Goal: Information Seeking & Learning: Learn about a topic

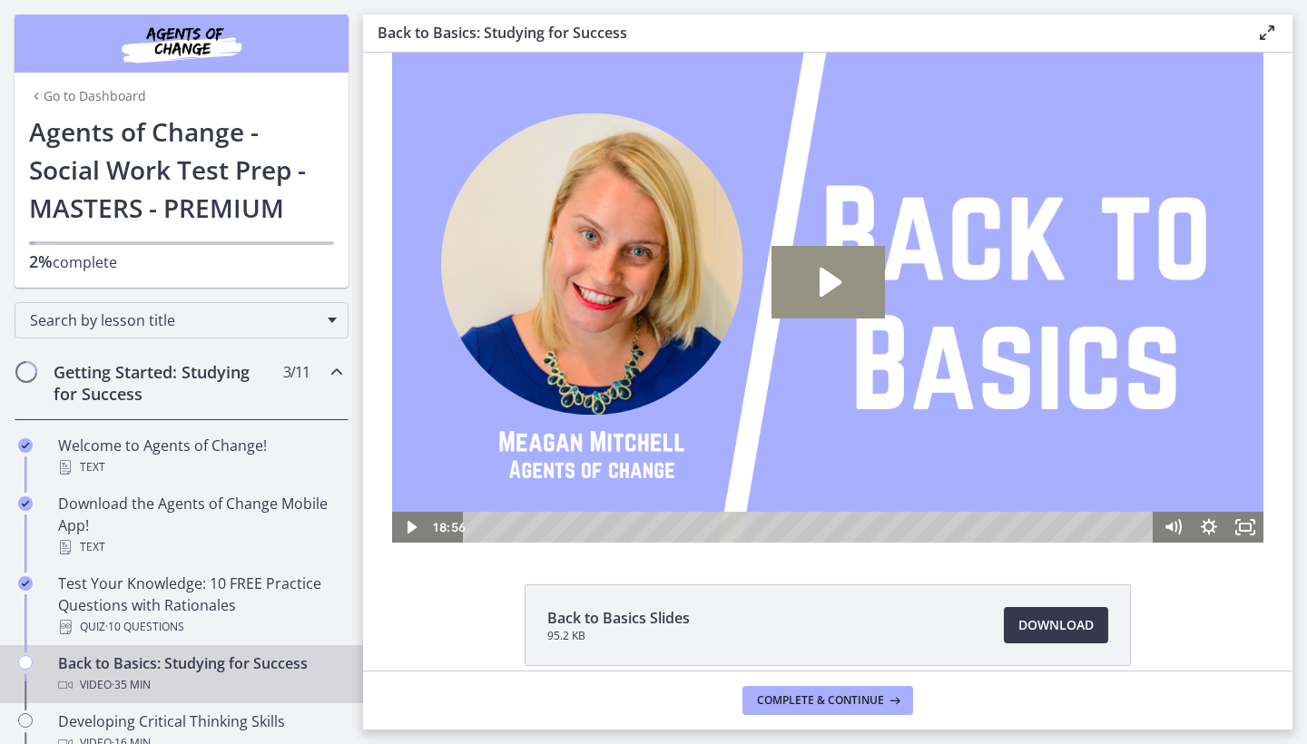
click at [793, 287] on icon "Play Video: ctfdf6eqvn4c72r5t4t0.mp4" at bounding box center [828, 282] width 113 height 73
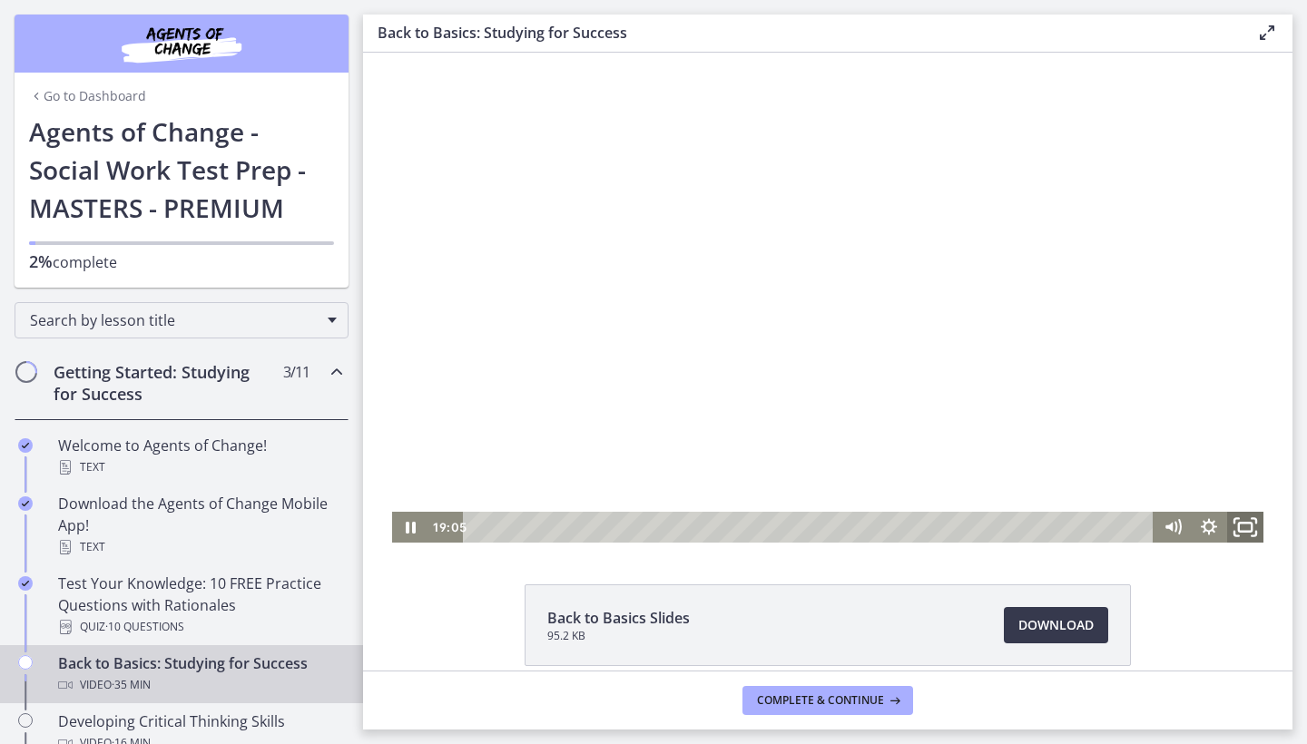
click at [1244, 533] on icon "Fullscreen" at bounding box center [1246, 527] width 44 height 37
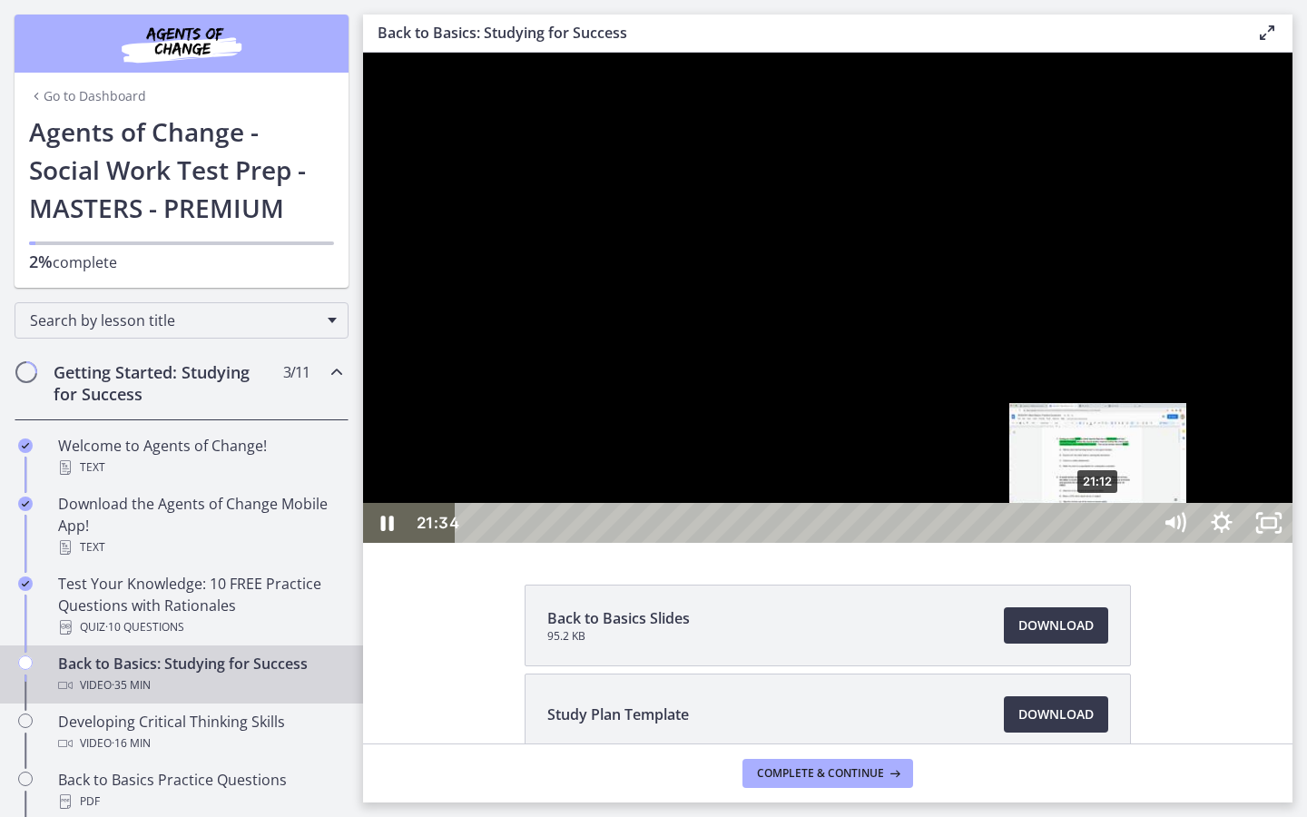
click at [1098, 543] on div "21:12" at bounding box center [806, 523] width 666 height 40
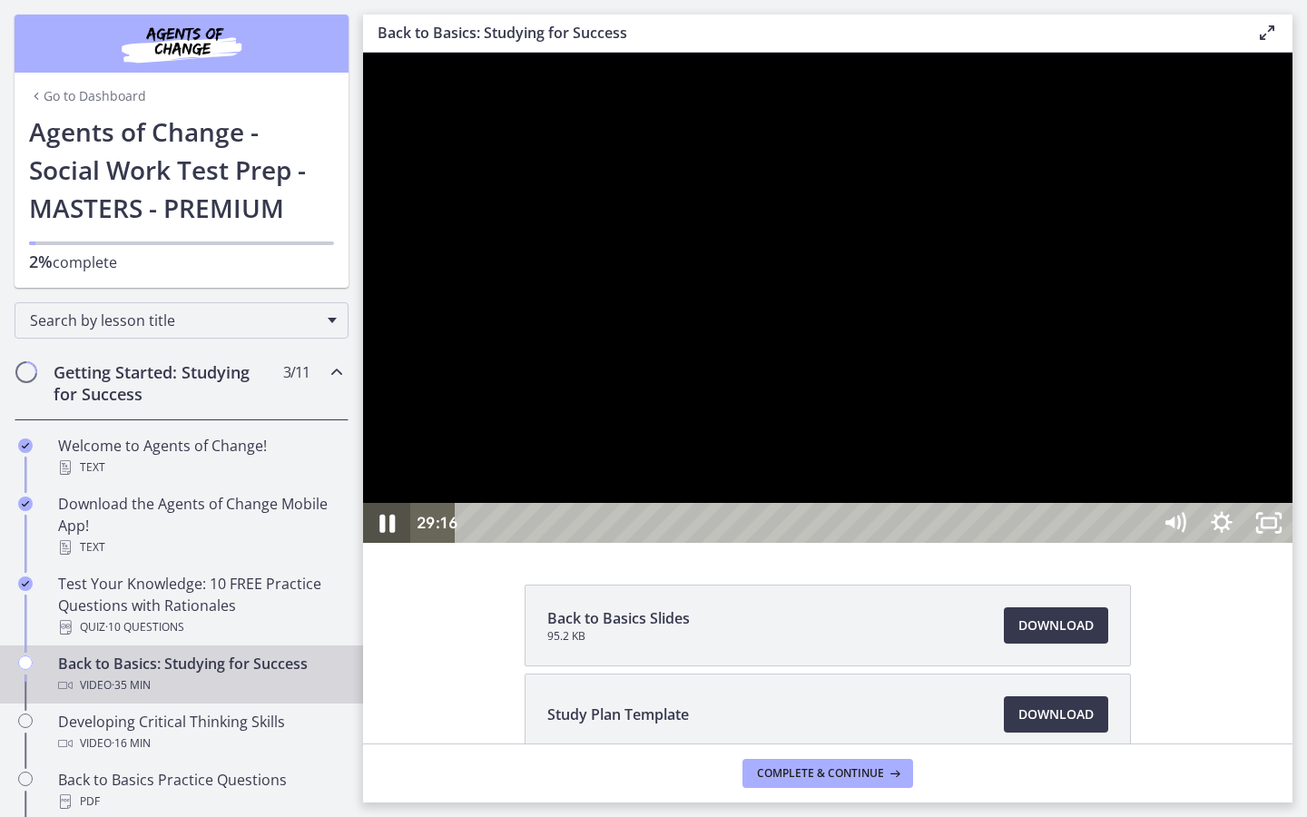
click at [380, 547] on icon "Pause" at bounding box center [387, 523] width 56 height 48
click at [393, 547] on icon "Play Video" at bounding box center [388, 523] width 56 height 48
click at [387, 543] on icon "Pause" at bounding box center [386, 523] width 47 height 40
click at [384, 531] on icon "Play Video" at bounding box center [388, 523] width 12 height 16
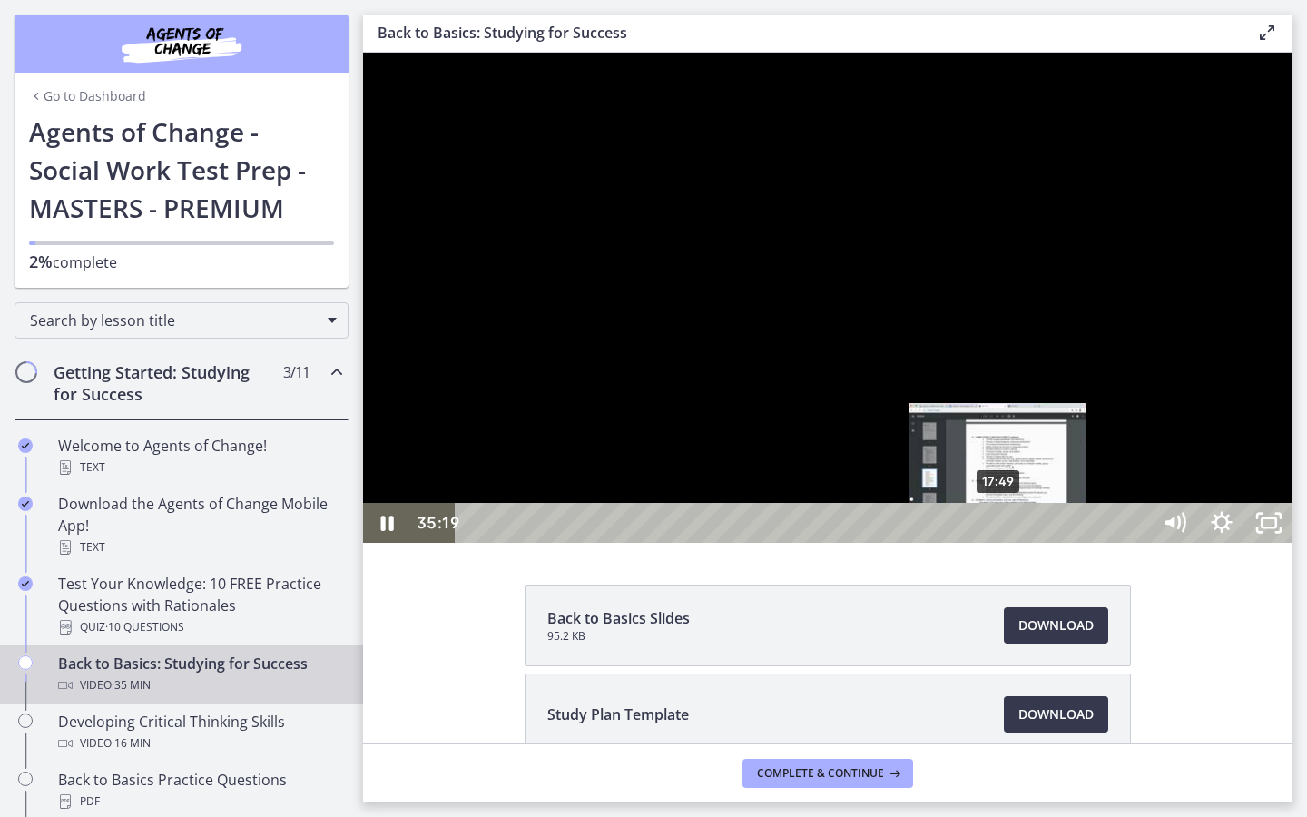
click at [999, 543] on div "17:49" at bounding box center [806, 523] width 666 height 40
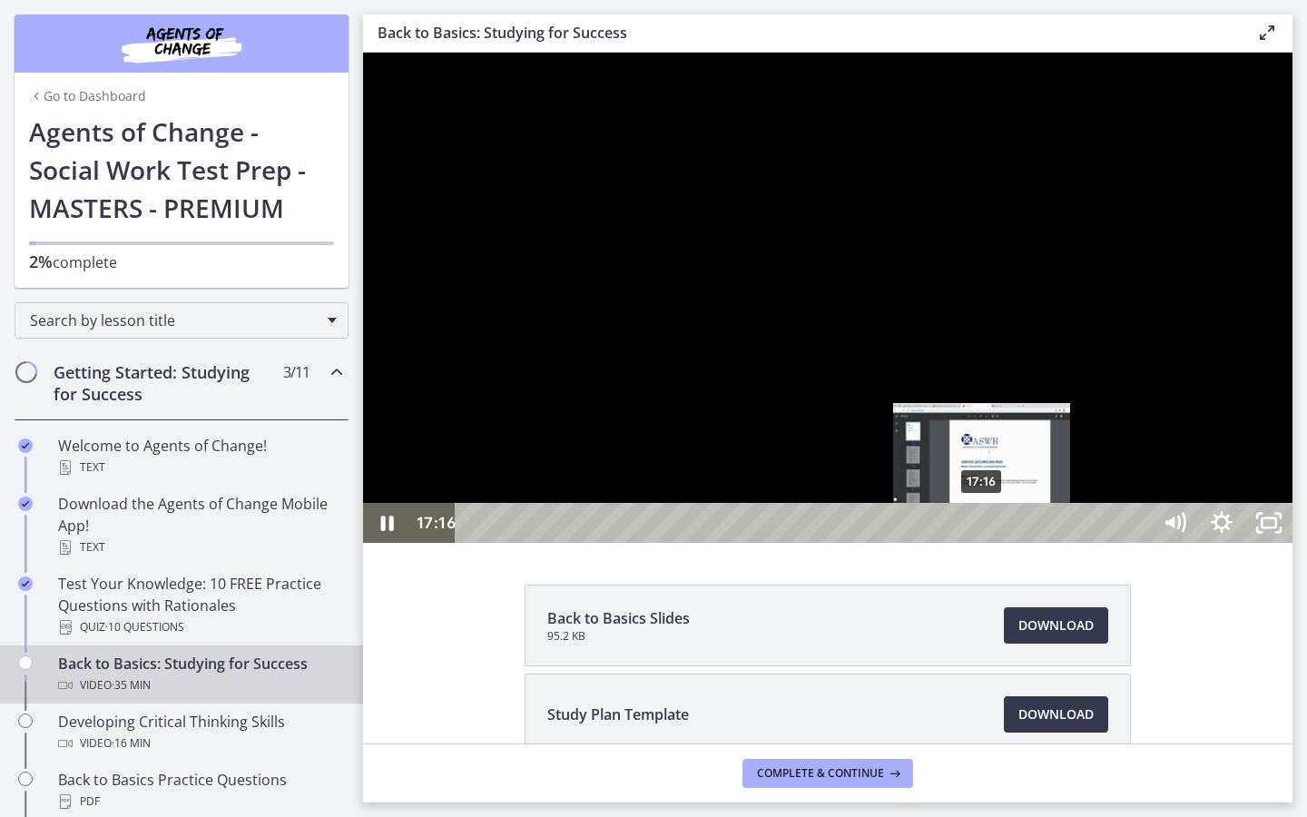
click at [983, 543] on div "17:16" at bounding box center [806, 523] width 666 height 40
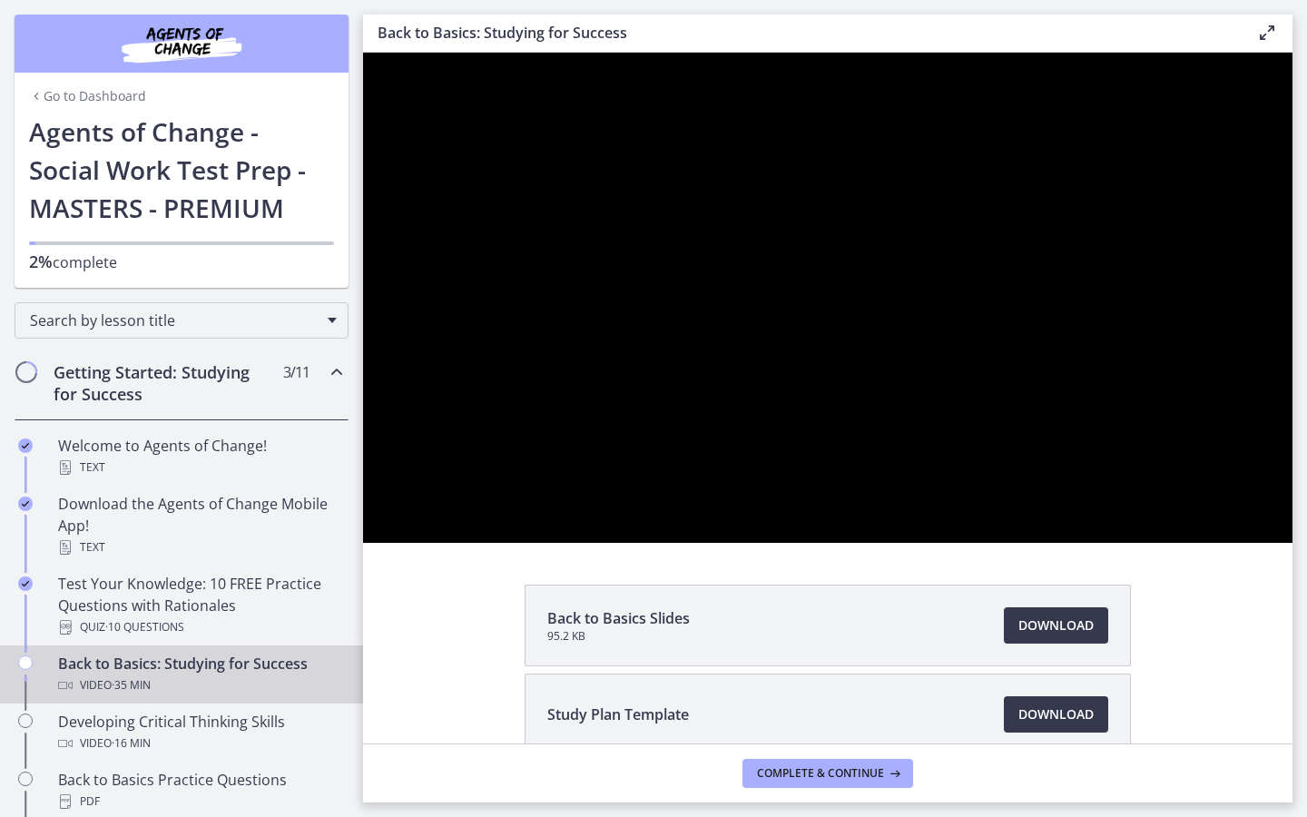
click at [1293, 488] on div at bounding box center [828, 298] width 930 height 490
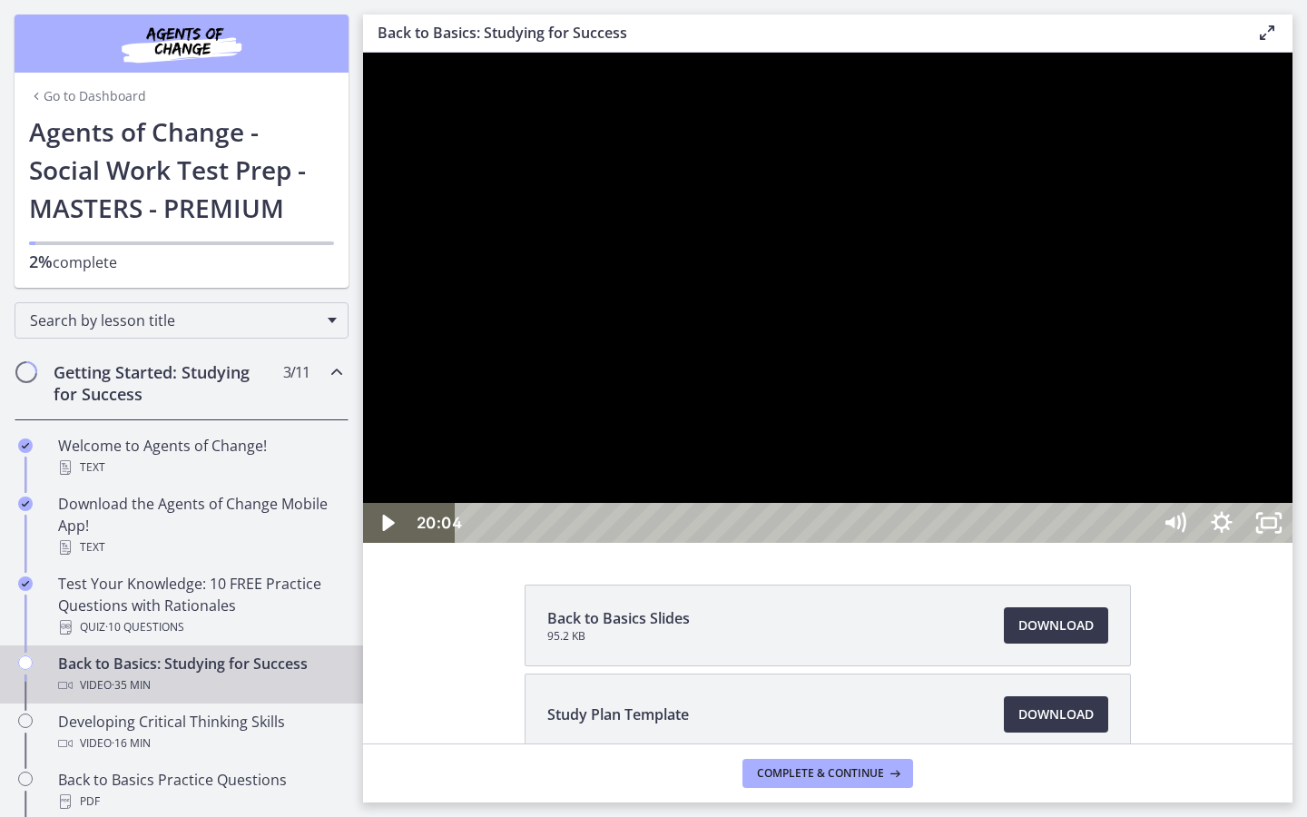
click at [1293, 488] on div at bounding box center [828, 298] width 930 height 490
click at [884, 543] on div at bounding box center [828, 298] width 930 height 490
